Goal: Information Seeking & Learning: Learn about a topic

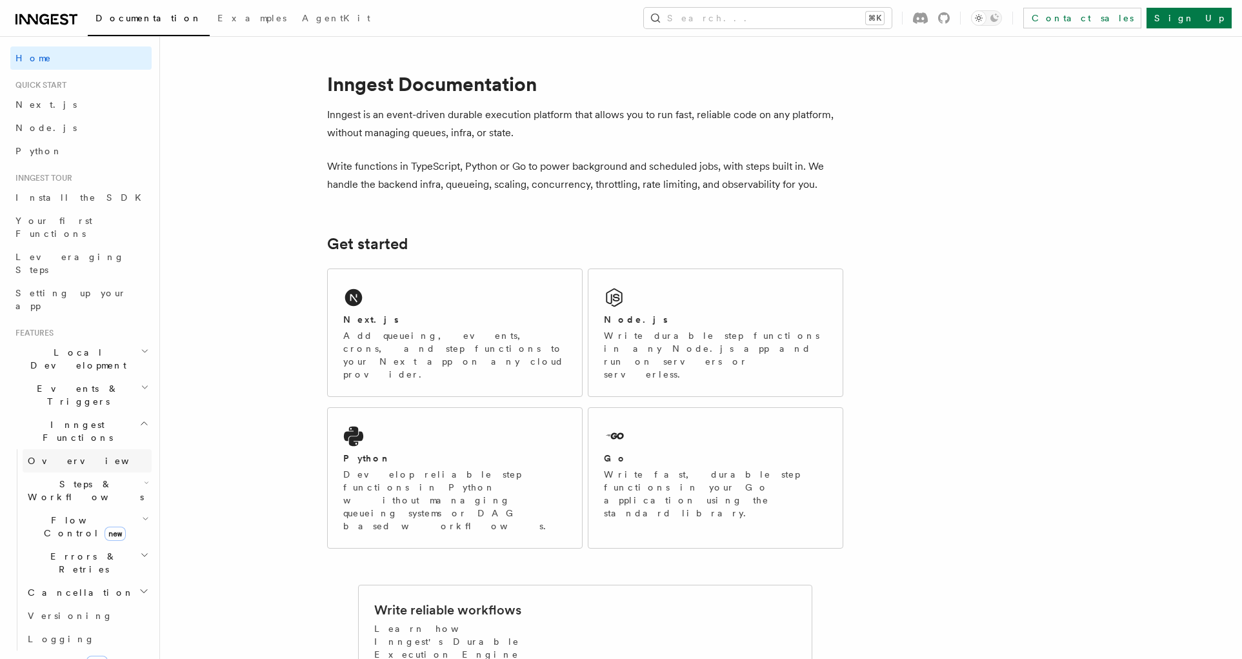
click at [79, 449] on link "Overview" at bounding box center [87, 460] width 129 height 23
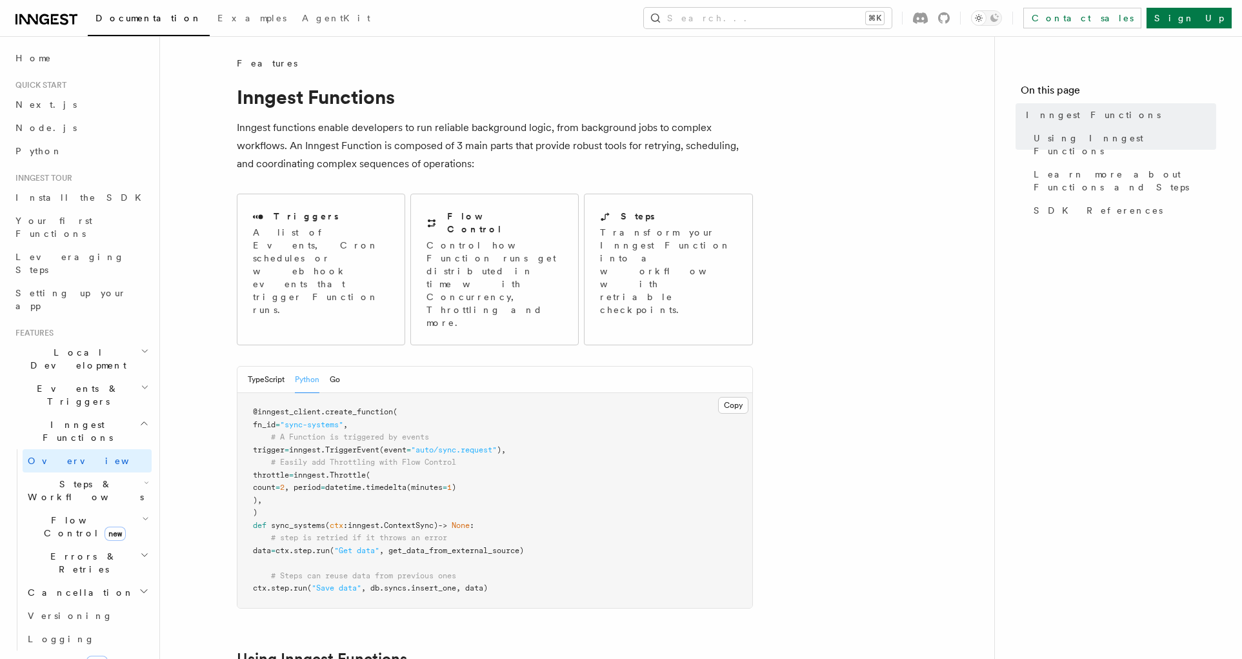
click at [89, 377] on h2 "Events & Triggers" at bounding box center [80, 395] width 141 height 36
click at [89, 413] on link "Overview" at bounding box center [87, 424] width 129 height 23
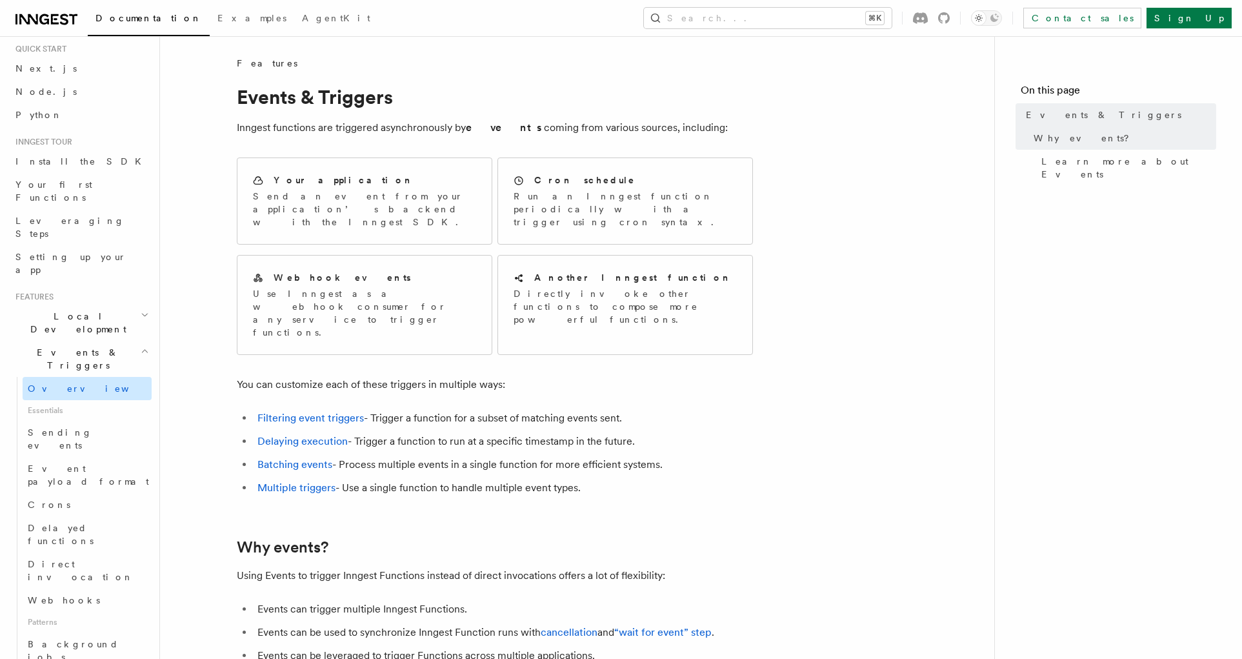
scroll to position [41, 0]
click at [270, 412] on link "Filtering event triggers" at bounding box center [310, 418] width 106 height 12
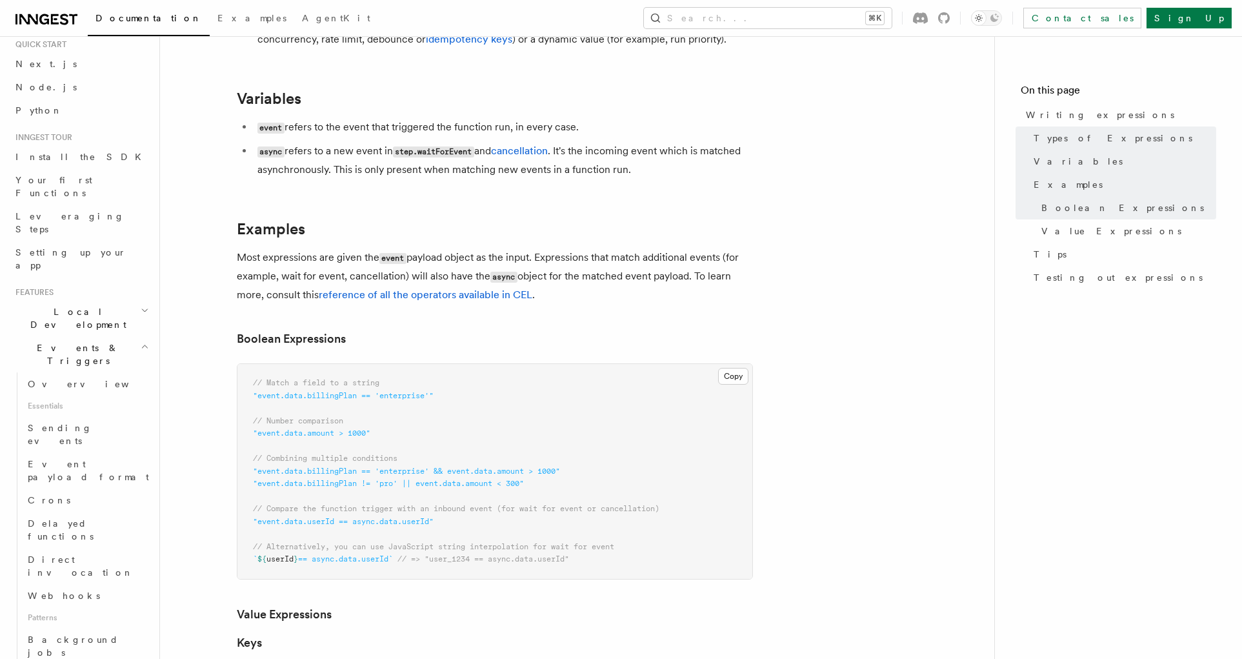
scroll to position [407, 0]
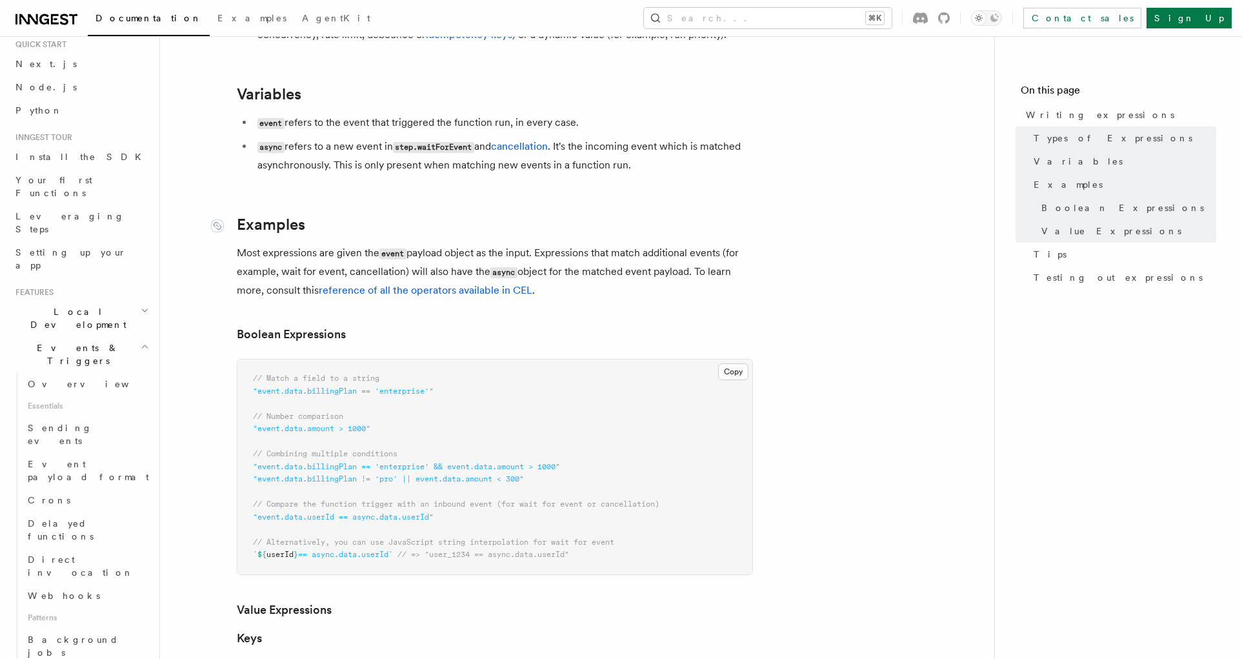
click at [275, 223] on link "Examples" at bounding box center [271, 225] width 68 height 18
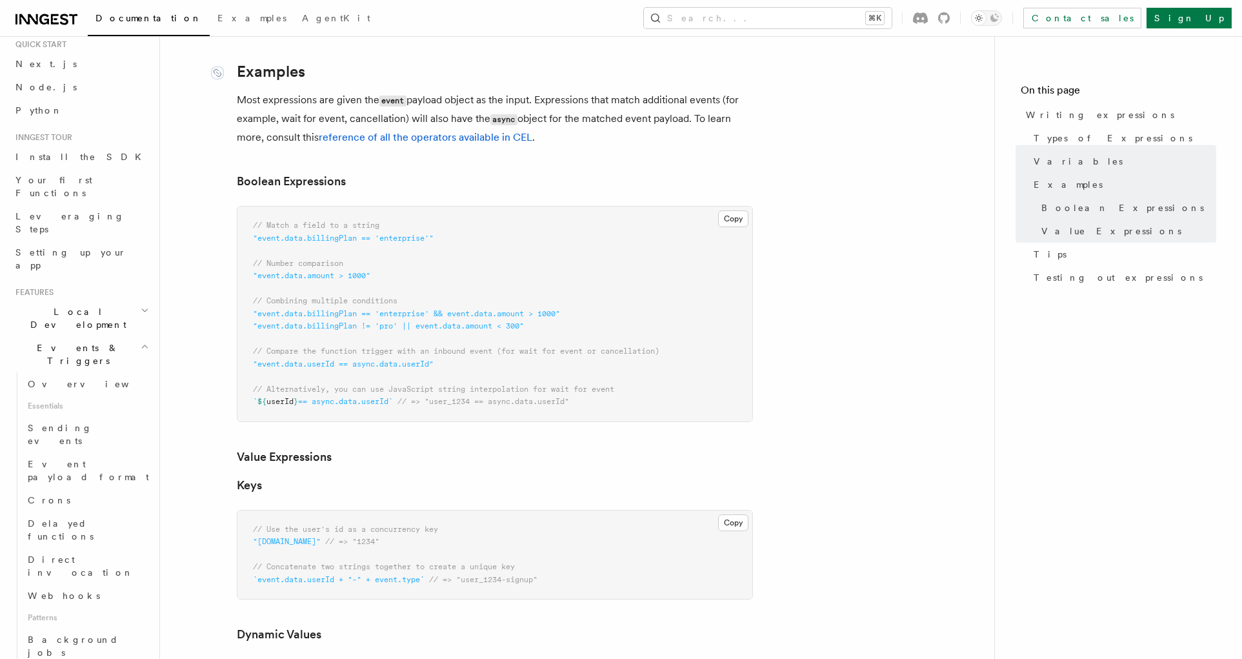
scroll to position [560, 0]
click at [316, 155] on article "Features Events & Triggers Writing expressions Expressions are used in a number…" at bounding box center [577, 485] width 793 height 1977
